Goal: Task Accomplishment & Management: Use online tool/utility

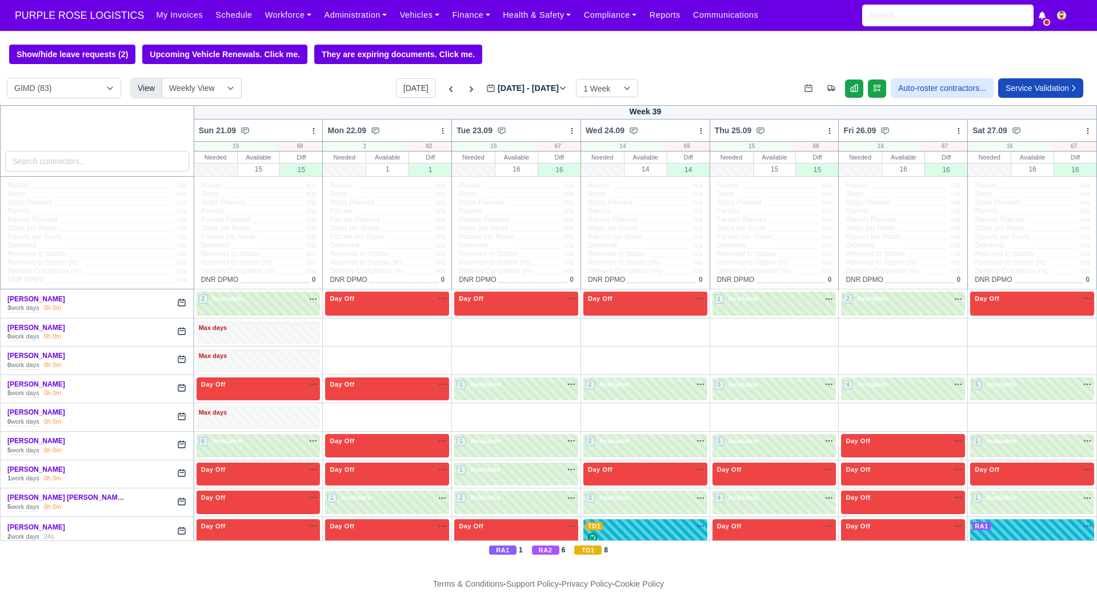
select select "5"
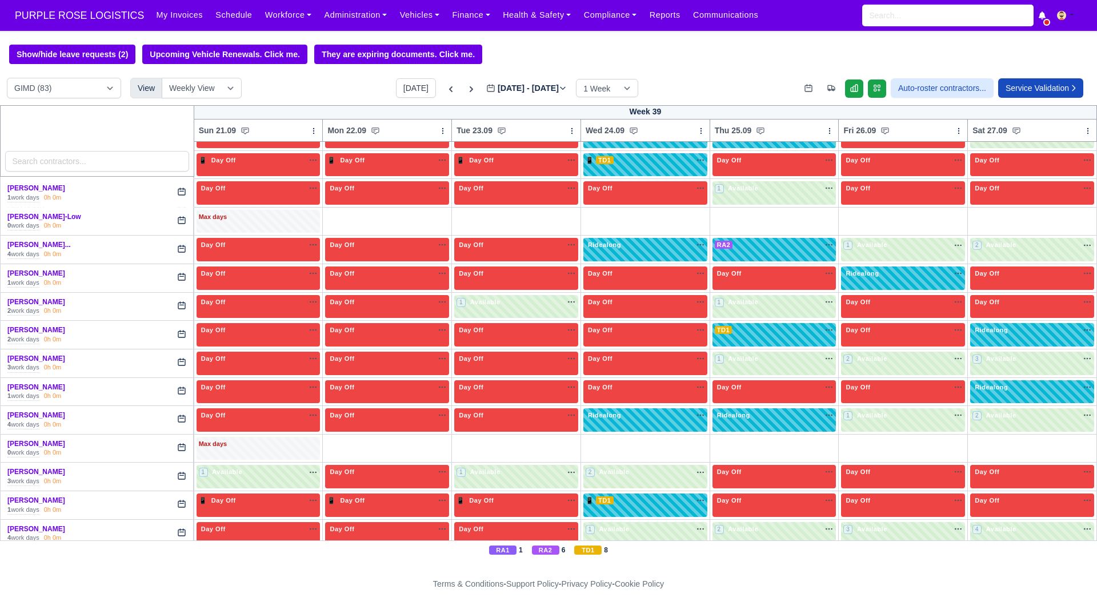
scroll to position [2114, 0]
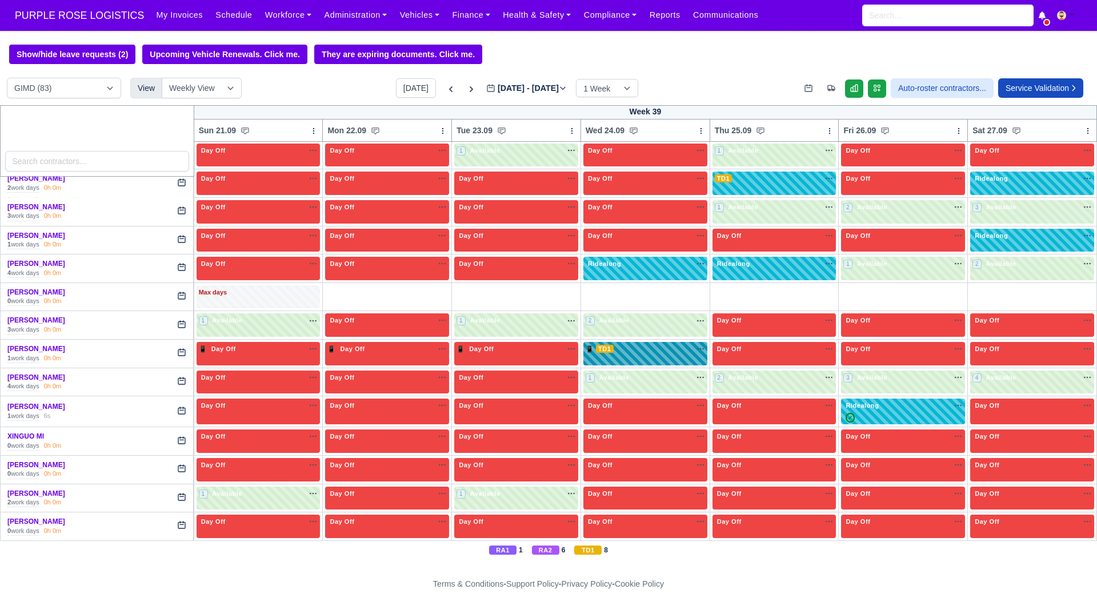
click at [608, 355] on div "📱 TD1 na" at bounding box center [645, 350] width 119 height 12
select select "Training"
select select "6"
select select "5"
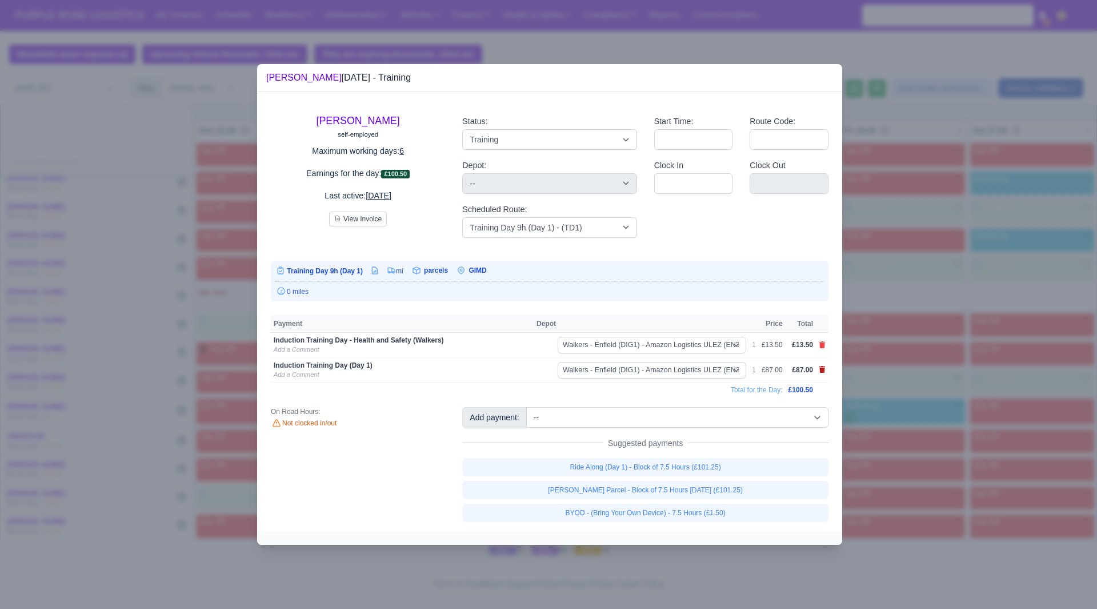
click at [821, 373] on icon at bounding box center [822, 369] width 6 height 7
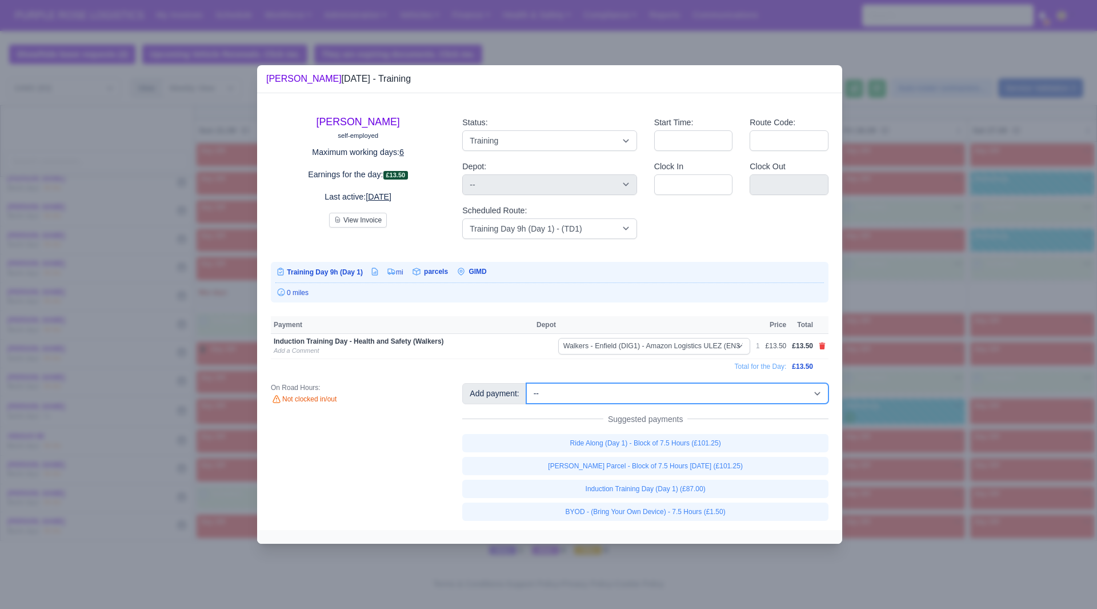
click at [804, 389] on select "-- Additional Hour Support (£14.50) Additional Hour Support (Walkers) (£13.50) …" at bounding box center [677, 393] width 302 height 21
select select "100"
click at [526, 383] on select "-- Additional Hour Support (£14.50) Additional Hour Support (Walkers) (£13.50) …" at bounding box center [677, 393] width 302 height 21
select select "5"
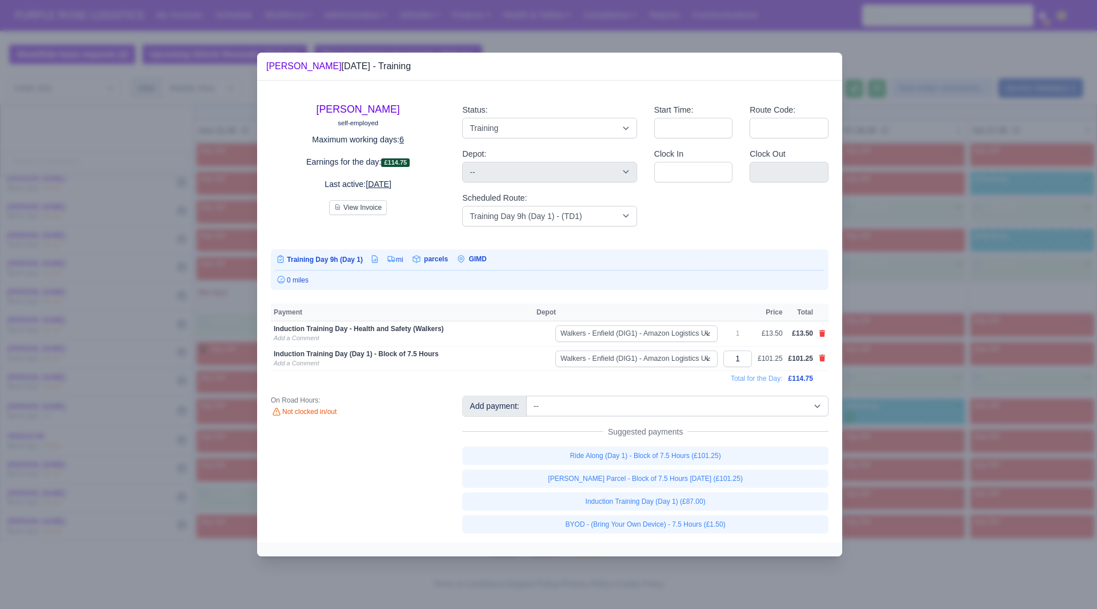
click at [902, 403] on div at bounding box center [548, 304] width 1097 height 609
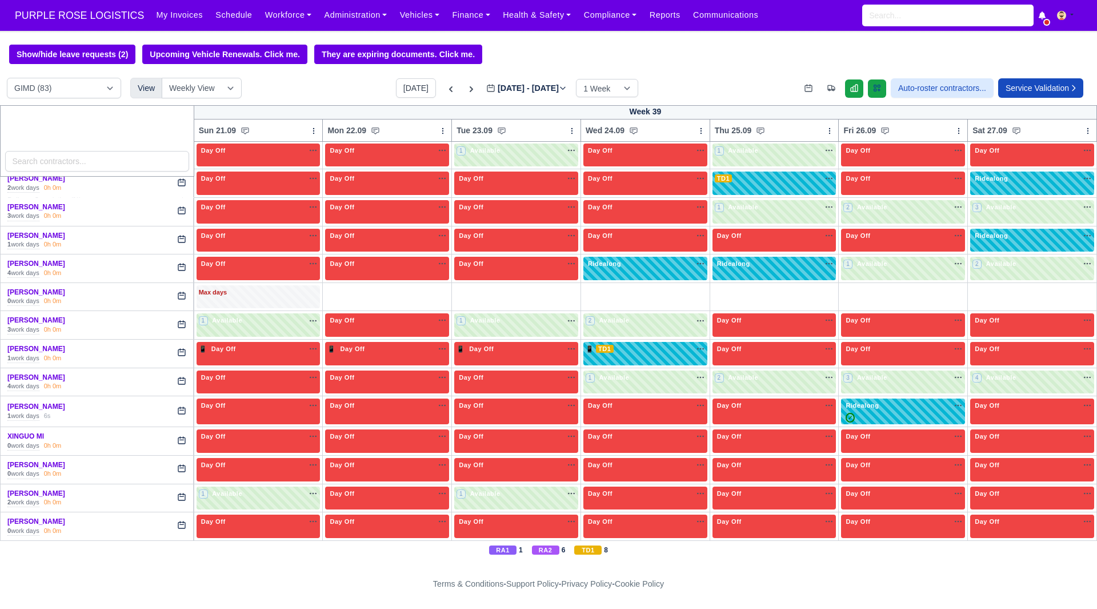
click at [868, 87] on link at bounding box center [877, 88] width 18 height 18
click at [890, 52] on div "Show/hide leave requests (2) Upcoming Vehicle Renewals. Click me. They are expi…" at bounding box center [548, 54] width 1097 height 19
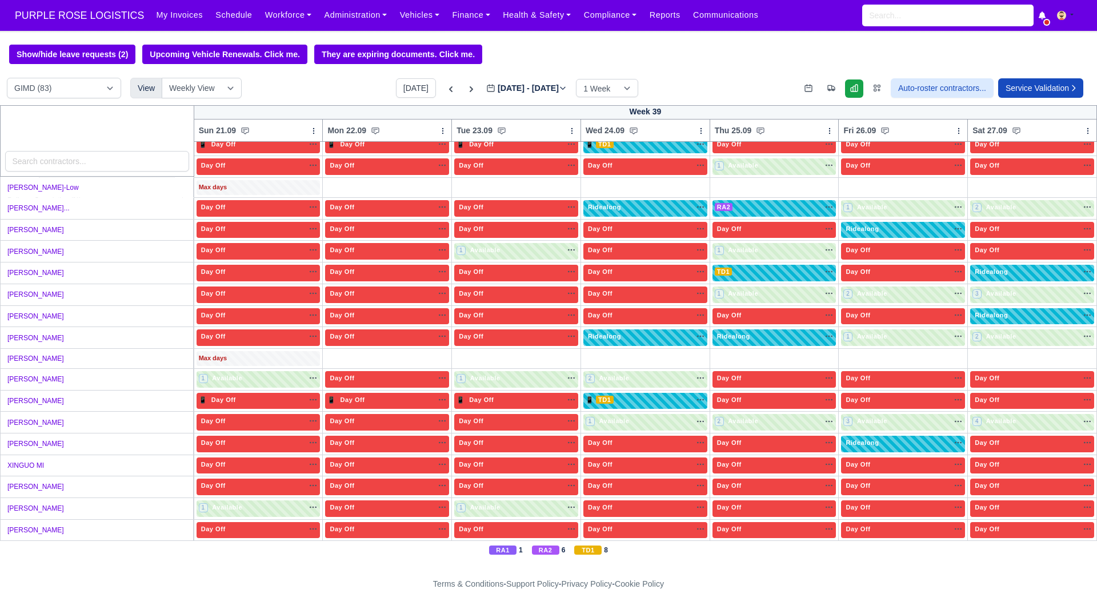
scroll to position [1504, 0]
